Goal: Information Seeking & Learning: Learn about a topic

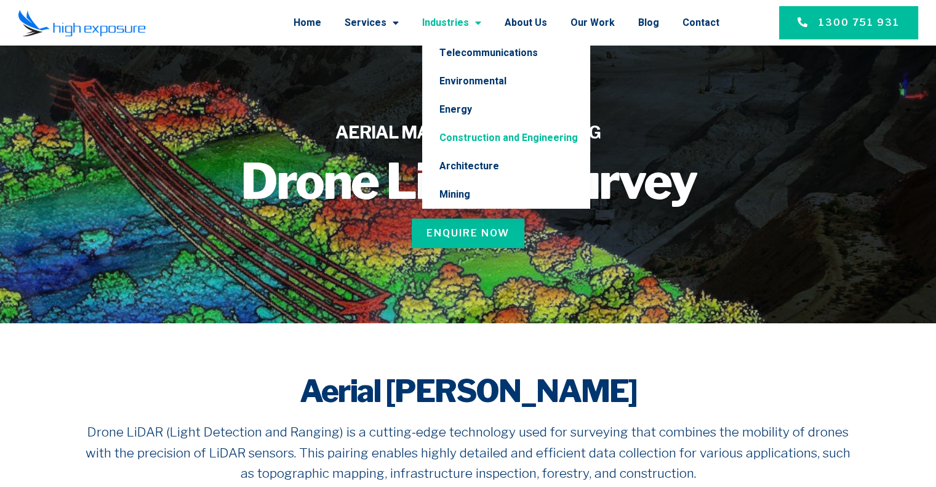
click at [463, 129] on link "Construction and Engineering" at bounding box center [506, 138] width 168 height 28
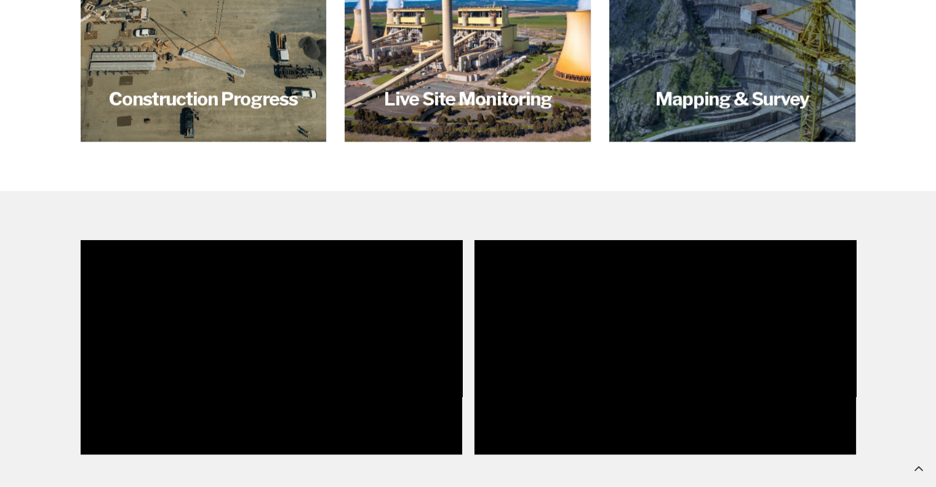
scroll to position [1272, 0]
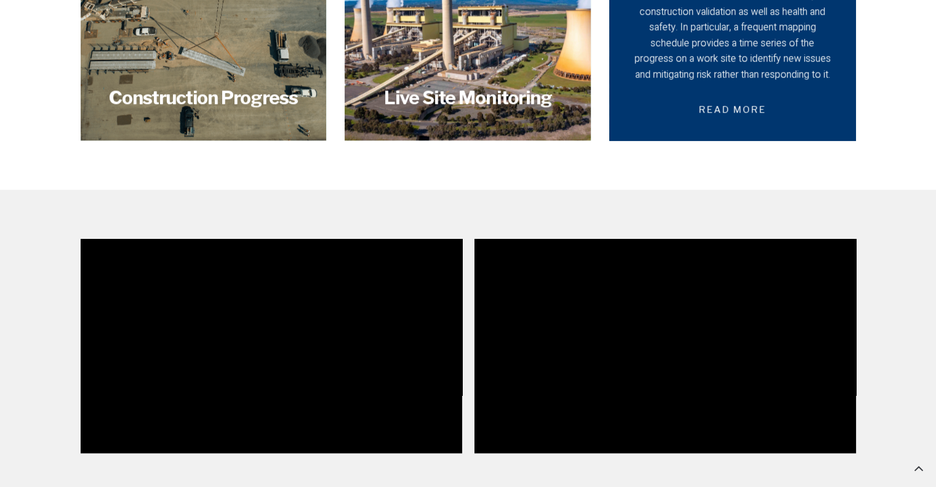
click at [713, 46] on div "The use of photogrammetry to create survey accurate representations of your sit…" at bounding box center [732, 12] width 203 height 142
